Goal: Task Accomplishment & Management: Manage account settings

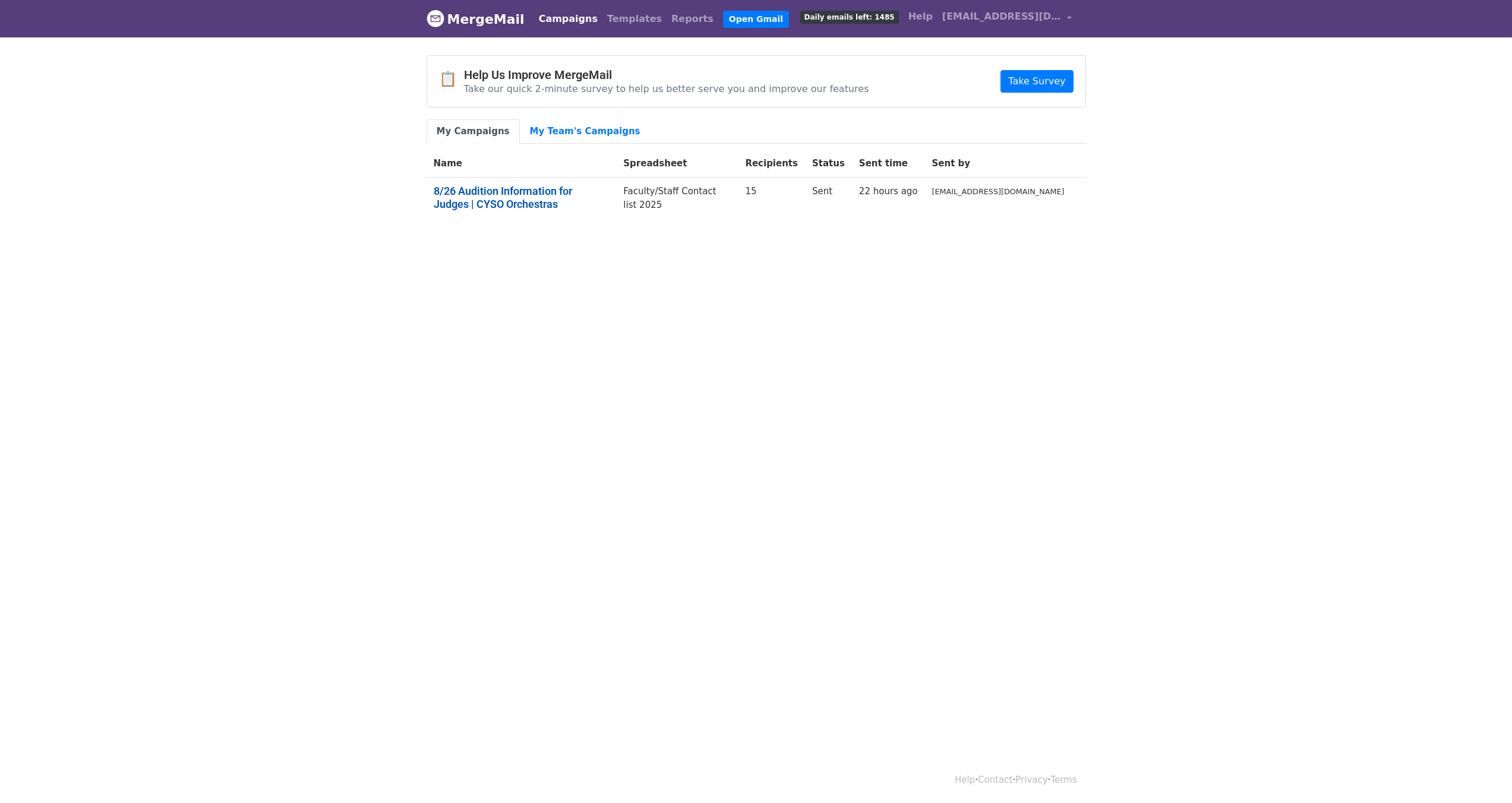
click at [545, 192] on link "8/26 Audition Information for Judges | CYSO Orchestras" at bounding box center [522, 197] width 176 height 25
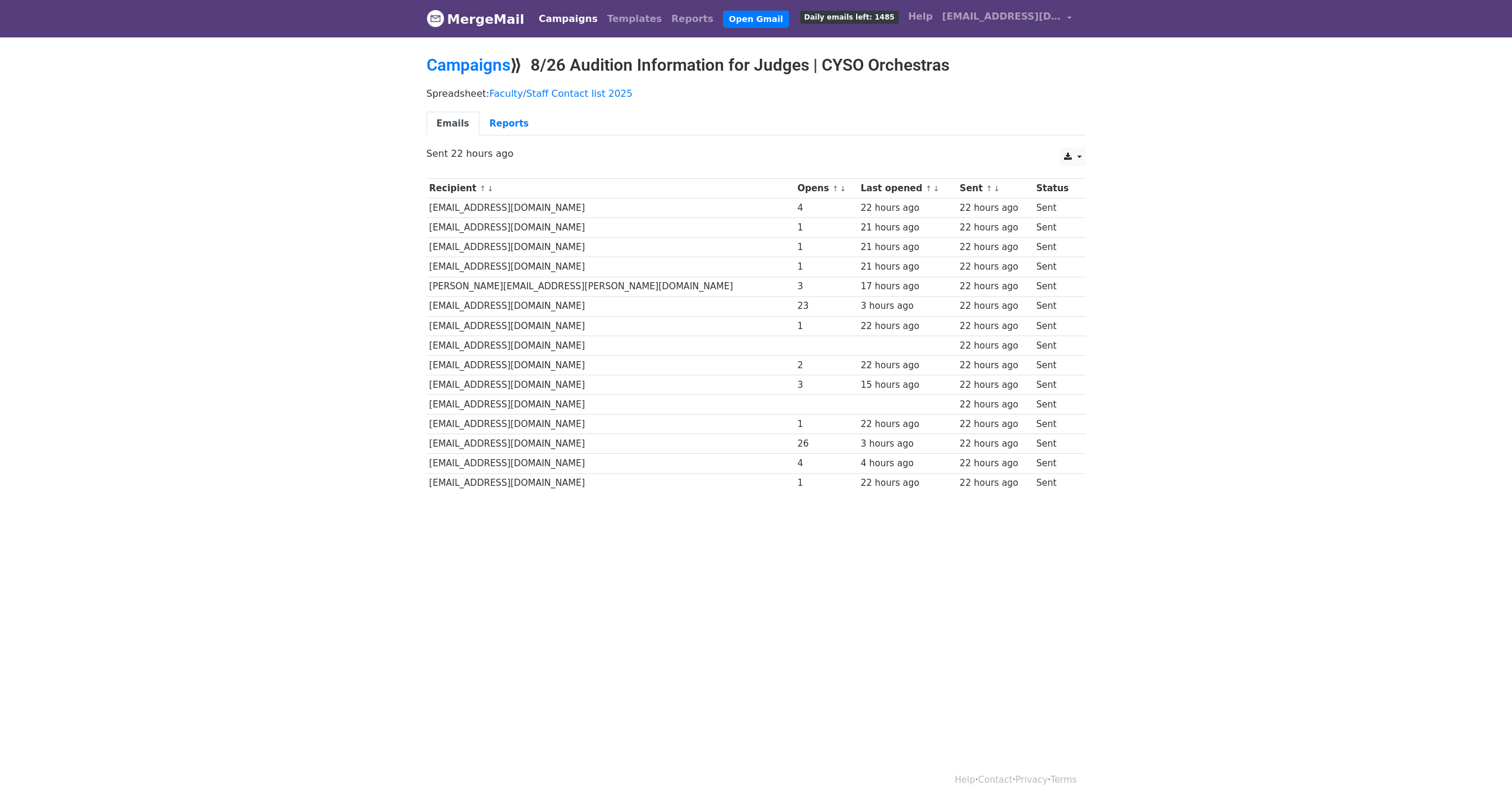
click at [568, 18] on link "Campaigns" at bounding box center [568, 19] width 69 height 24
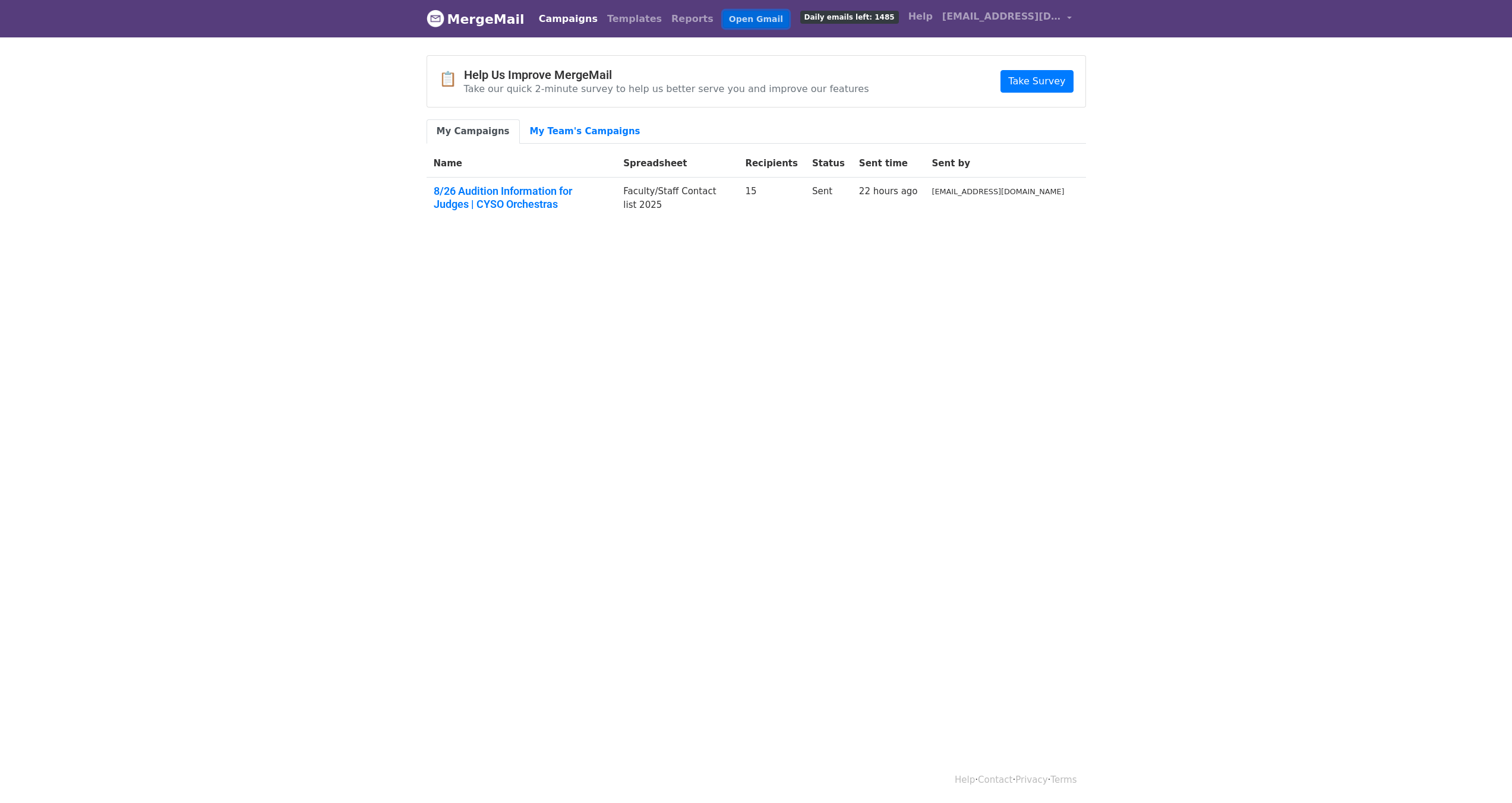
click at [723, 21] on link "Open Gmail" at bounding box center [756, 19] width 66 height 17
click at [1008, 24] on link "[EMAIL_ADDRESS][DOMAIN_NAME]" at bounding box center [1007, 19] width 139 height 28
click at [1008, 50] on link "Account" at bounding box center [1012, 48] width 129 height 19
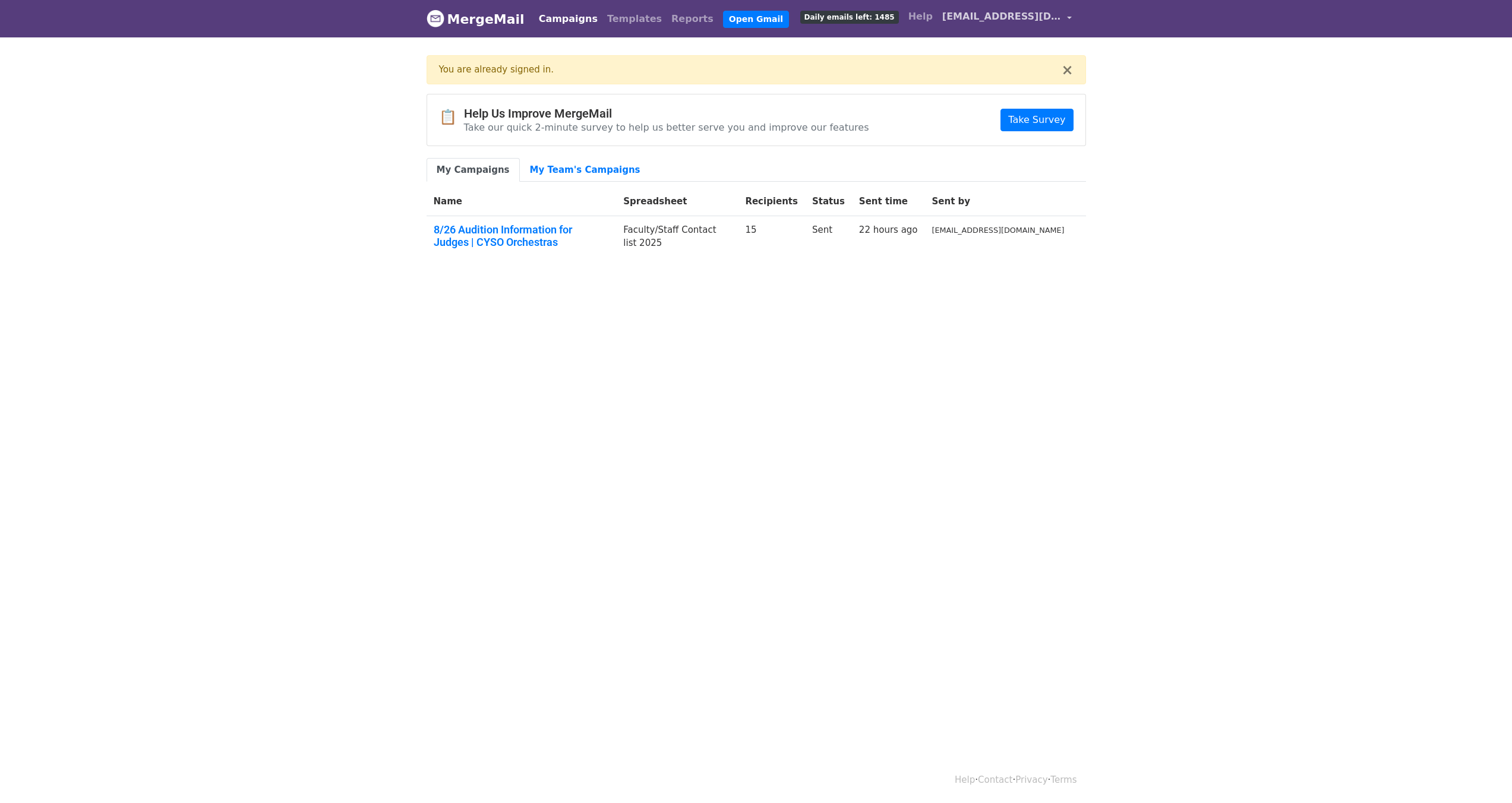
click at [1048, 20] on span "[EMAIL_ADDRESS][DOMAIN_NAME]" at bounding box center [1002, 16] width 119 height 14
click at [1132, 107] on body "MergeMail Campaigns Templates Reports Open Gmail Daily emails left: 1485 Help […" at bounding box center [756, 159] width 1512 height 318
click at [736, 16] on link "Open Gmail" at bounding box center [756, 19] width 66 height 17
